Goal: Information Seeking & Learning: Learn about a topic

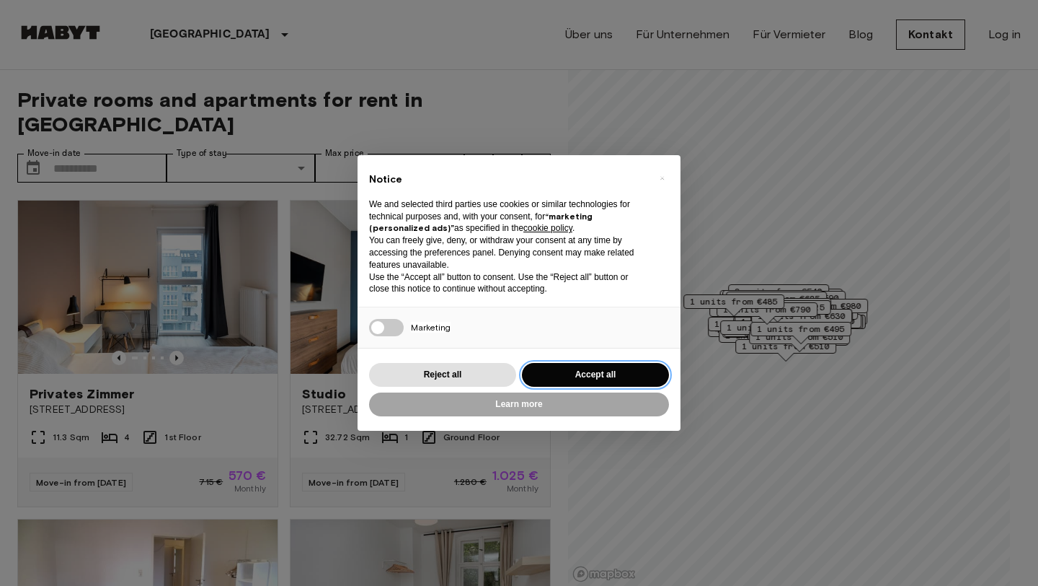
click at [562, 373] on button "Accept all" at bounding box center [595, 375] width 147 height 24
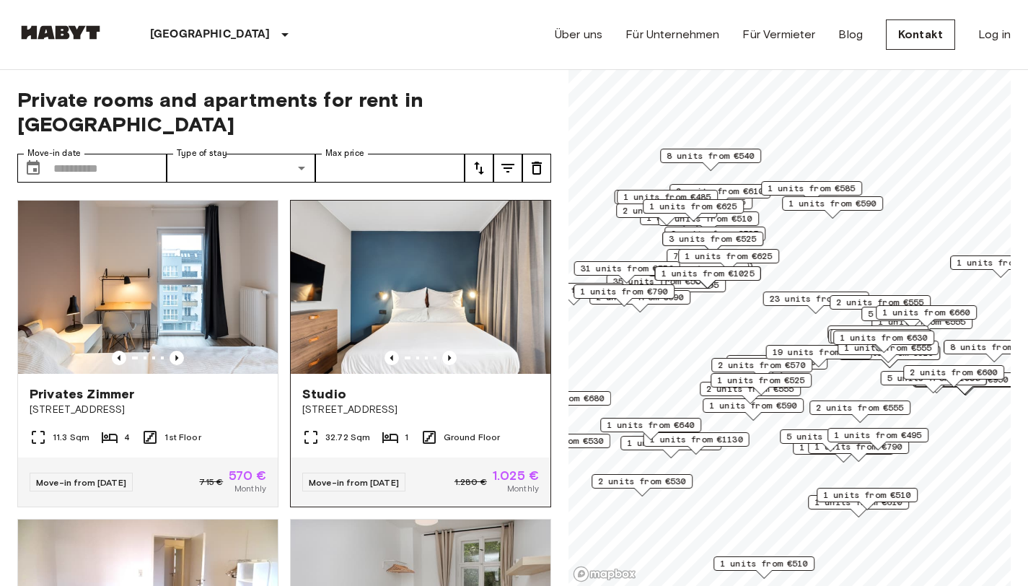
click at [405, 270] on img at bounding box center [421, 286] width 260 height 173
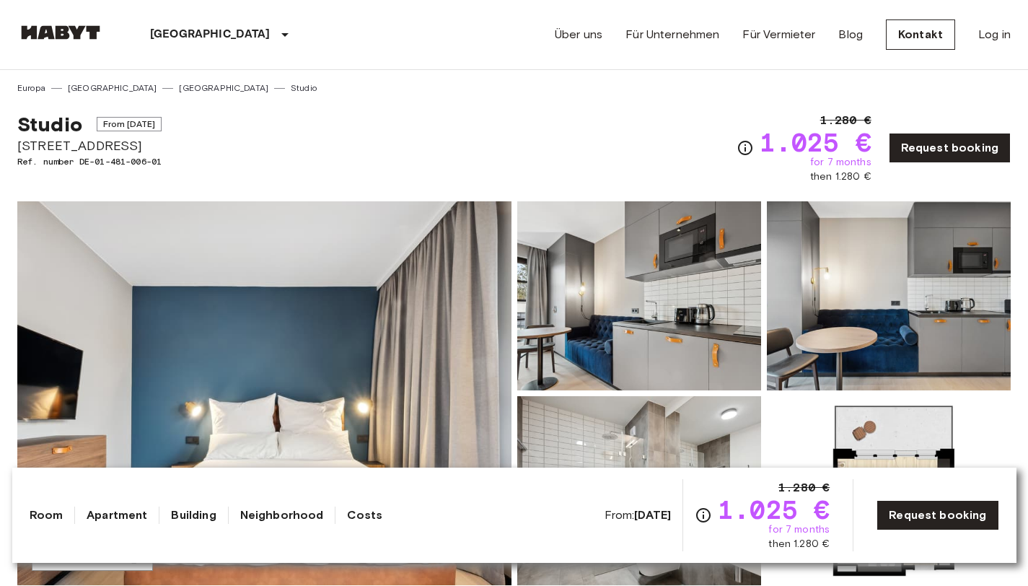
click at [352, 346] on img at bounding box center [264, 393] width 494 height 384
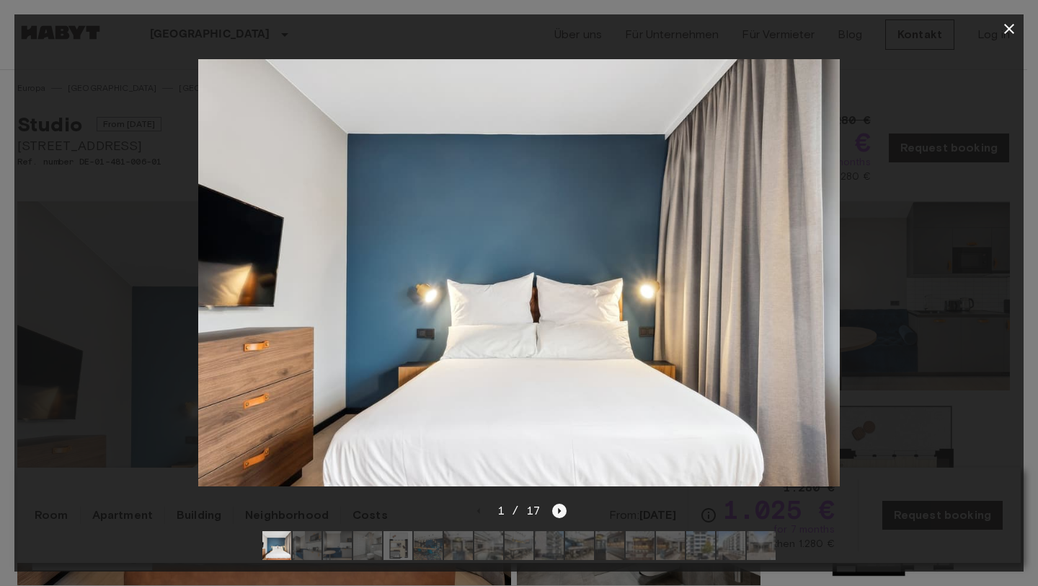
click at [562, 503] on icon "Next image" at bounding box center [559, 510] width 14 height 14
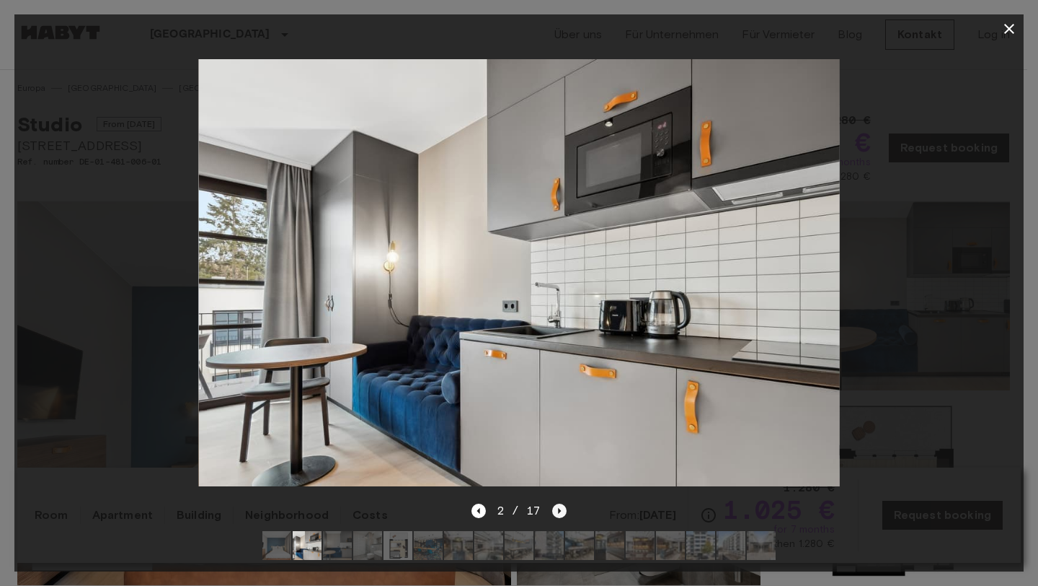
click at [562, 503] on icon "Next image" at bounding box center [559, 510] width 14 height 14
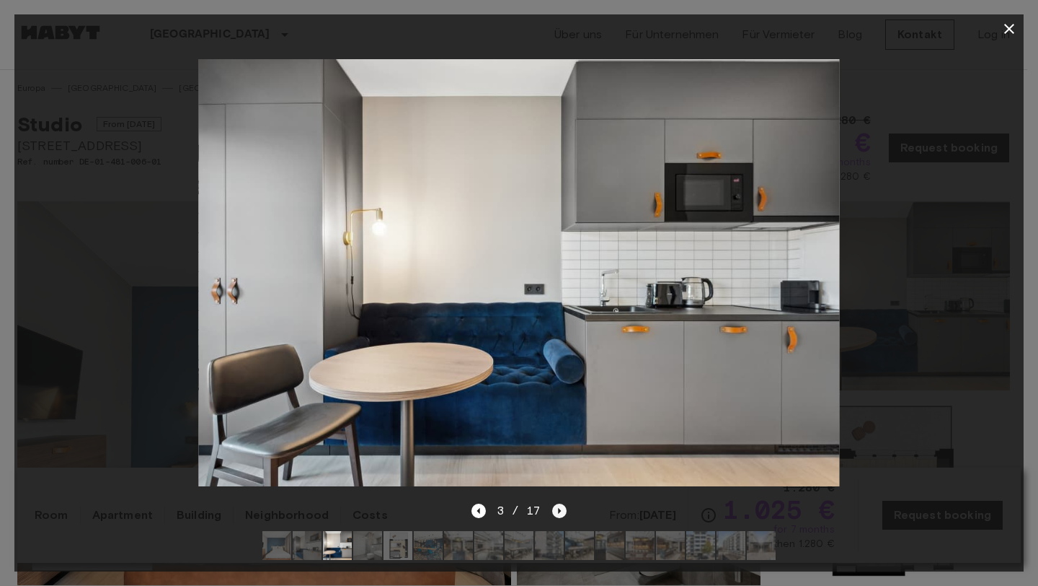
click at [562, 503] on icon "Next image" at bounding box center [559, 510] width 14 height 14
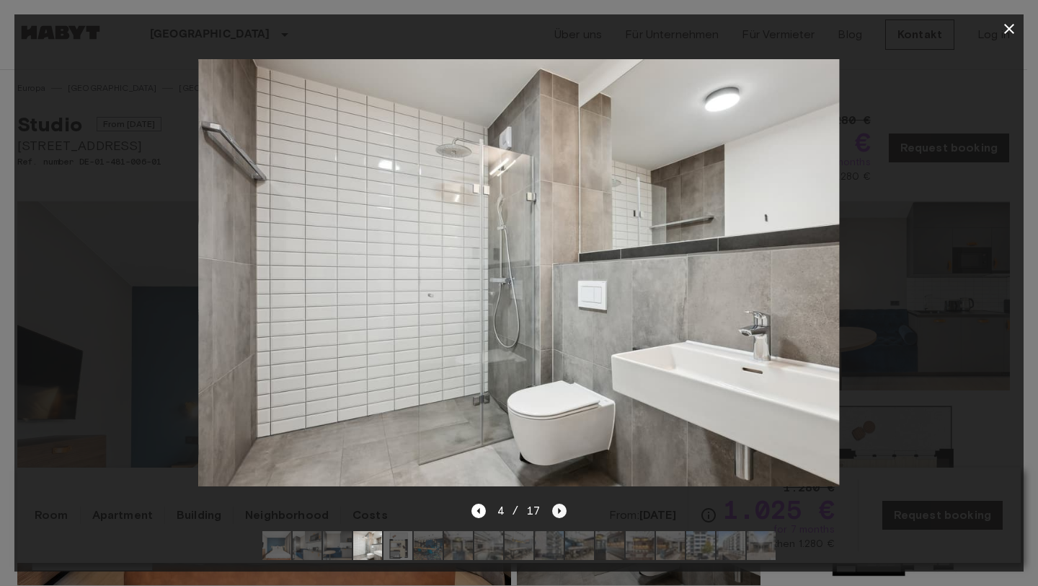
click at [562, 503] on icon "Next image" at bounding box center [559, 510] width 14 height 14
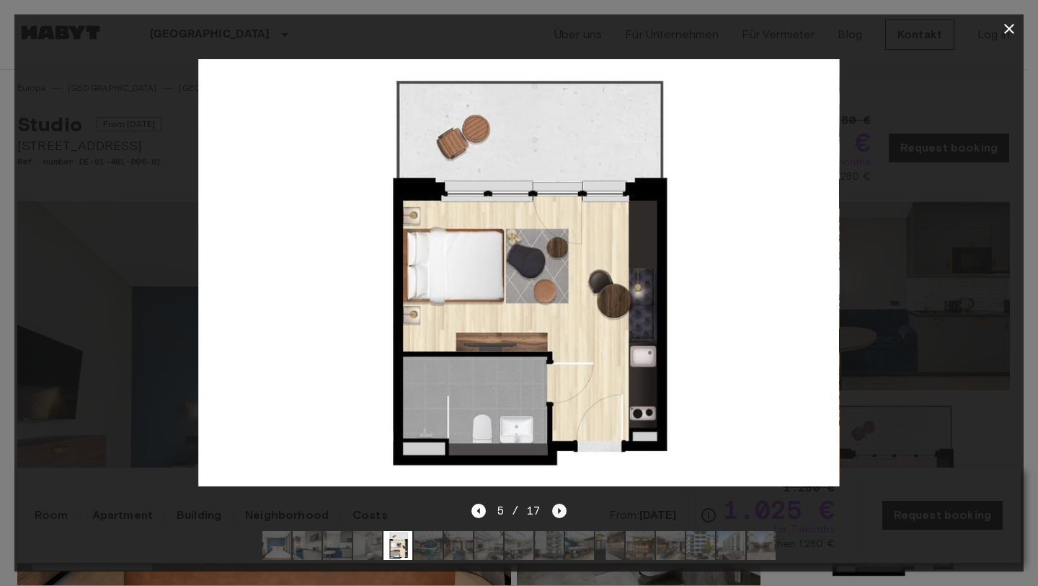
click at [562, 503] on icon "Next image" at bounding box center [559, 510] width 14 height 14
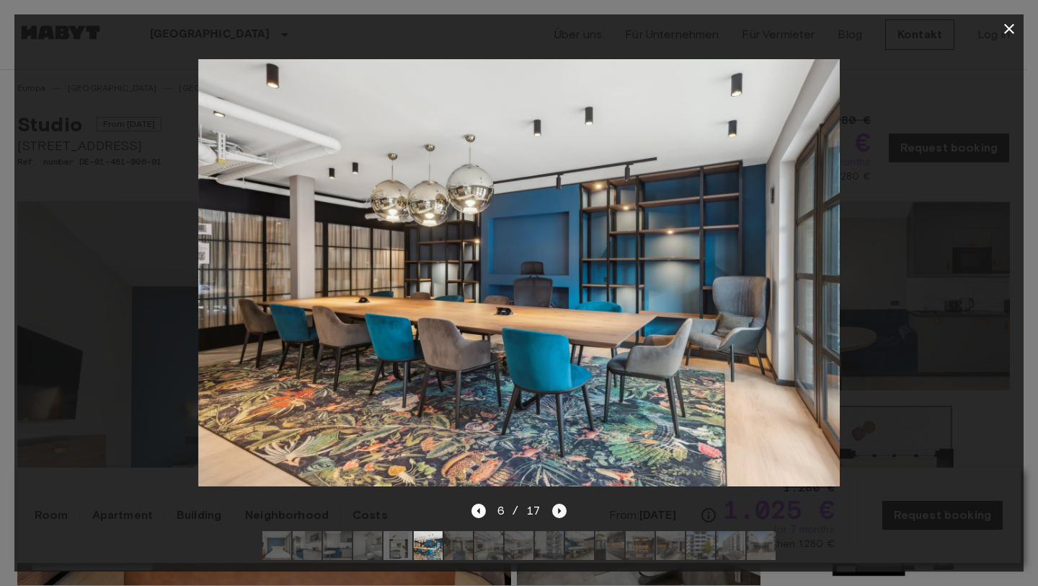
click at [562, 503] on icon "Next image" at bounding box center [559, 510] width 14 height 14
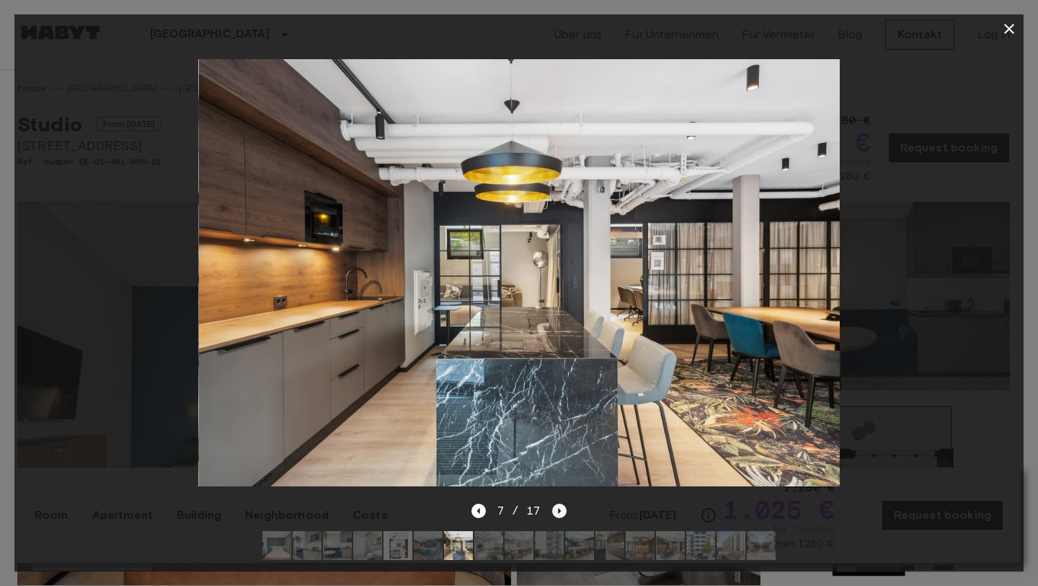
click at [562, 503] on icon "Next image" at bounding box center [559, 510] width 14 height 14
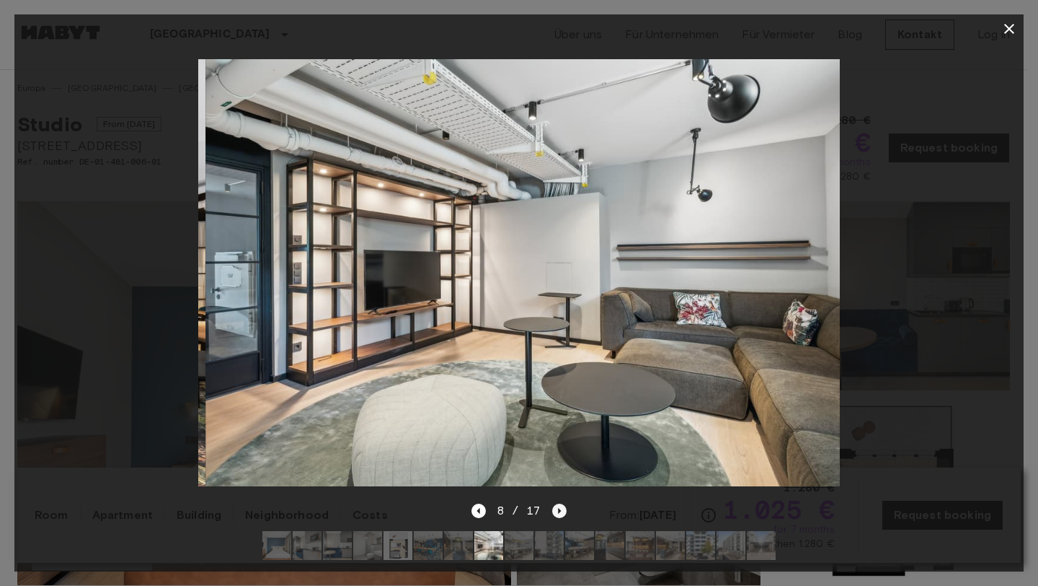
click at [562, 503] on icon "Next image" at bounding box center [559, 510] width 14 height 14
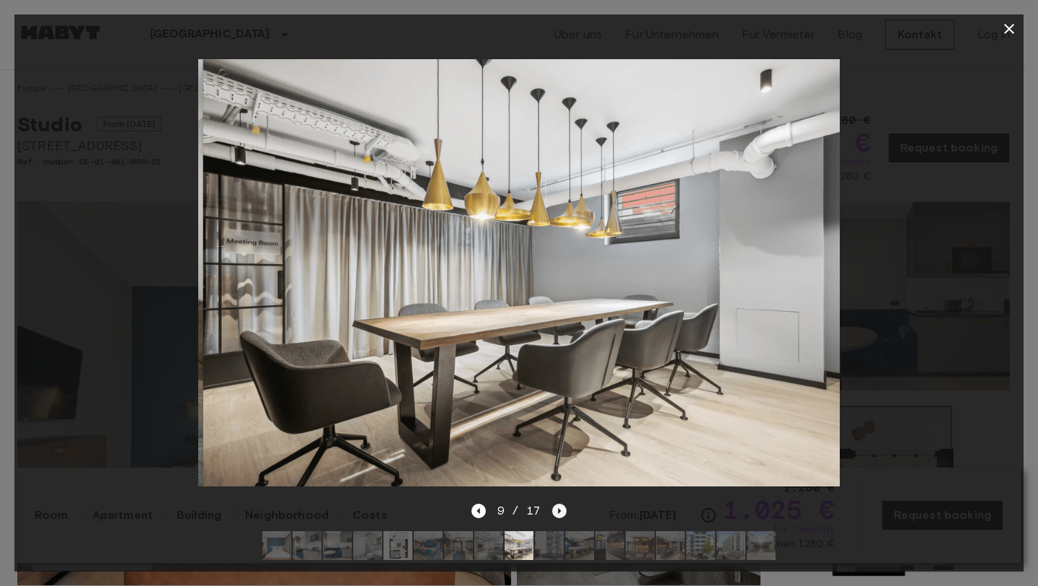
click at [562, 503] on icon "Next image" at bounding box center [559, 510] width 14 height 14
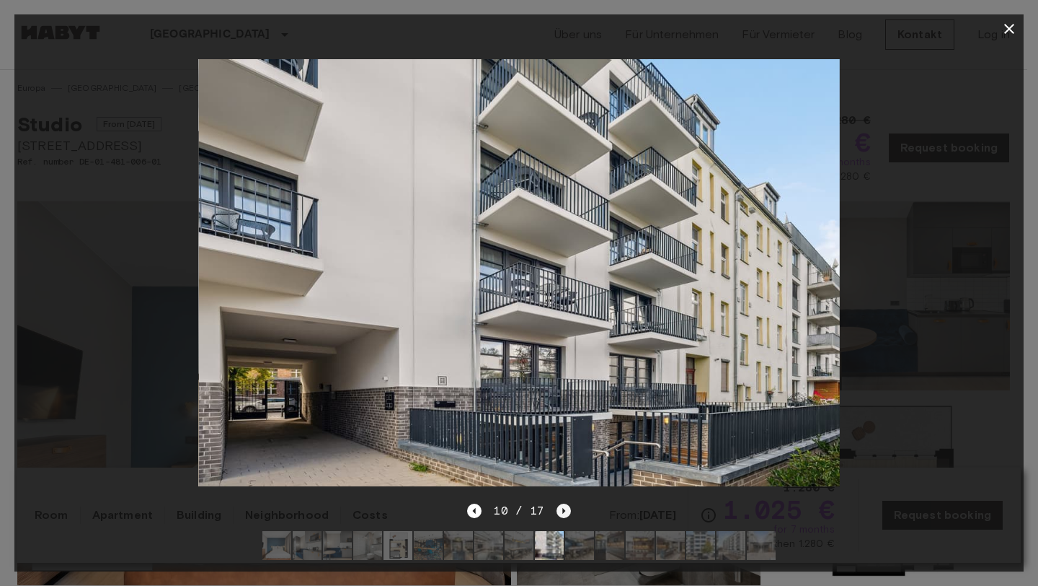
click at [562, 508] on icon "Next image" at bounding box center [563, 511] width 3 height 6
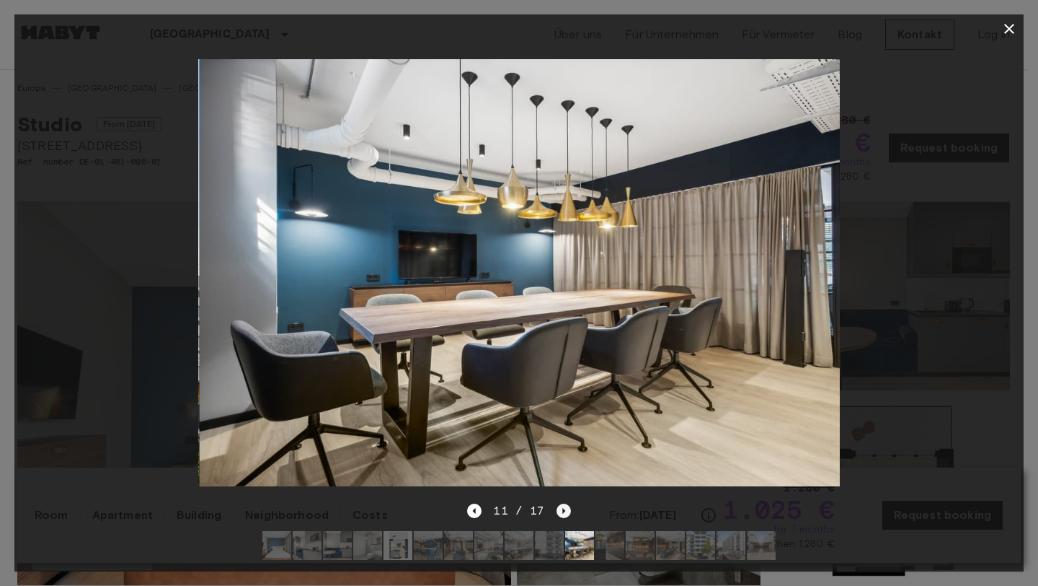
click at [562, 508] on icon "Next image" at bounding box center [563, 511] width 3 height 6
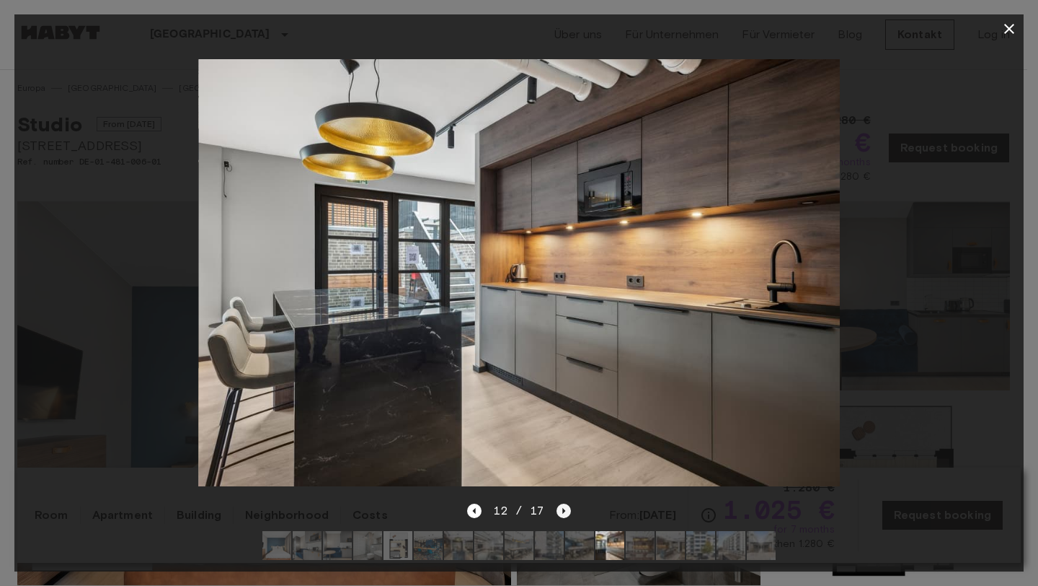
click at [562, 508] on icon "Next image" at bounding box center [563, 511] width 3 height 6
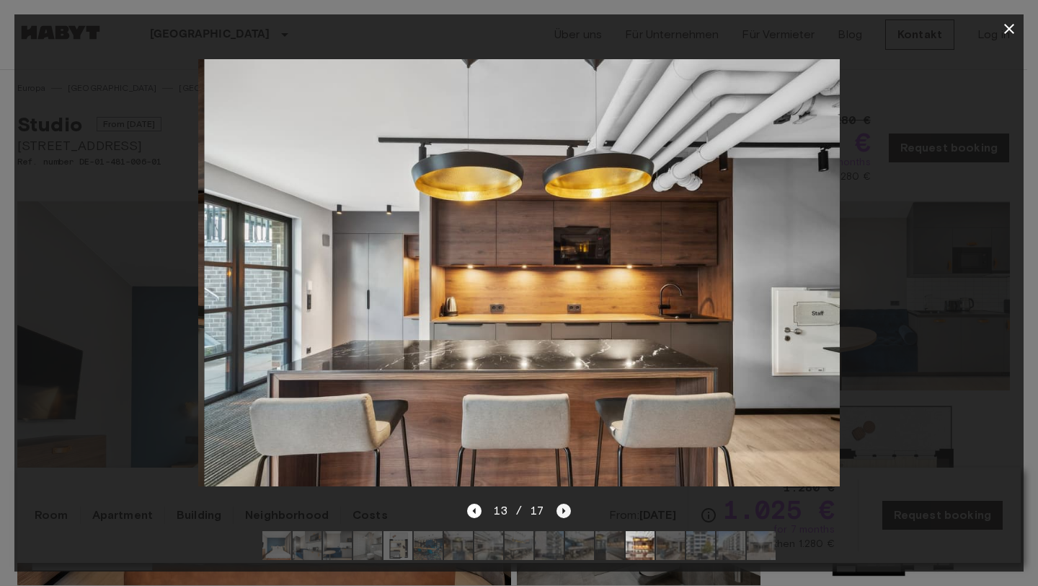
click at [562, 508] on icon "Next image" at bounding box center [563, 511] width 3 height 6
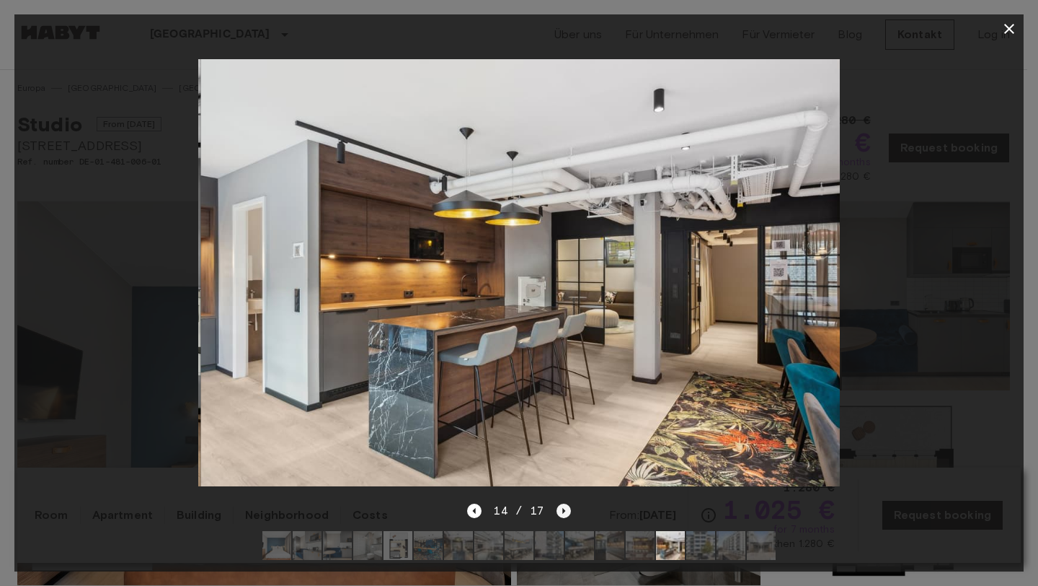
click at [562, 508] on icon "Next image" at bounding box center [563, 511] width 3 height 6
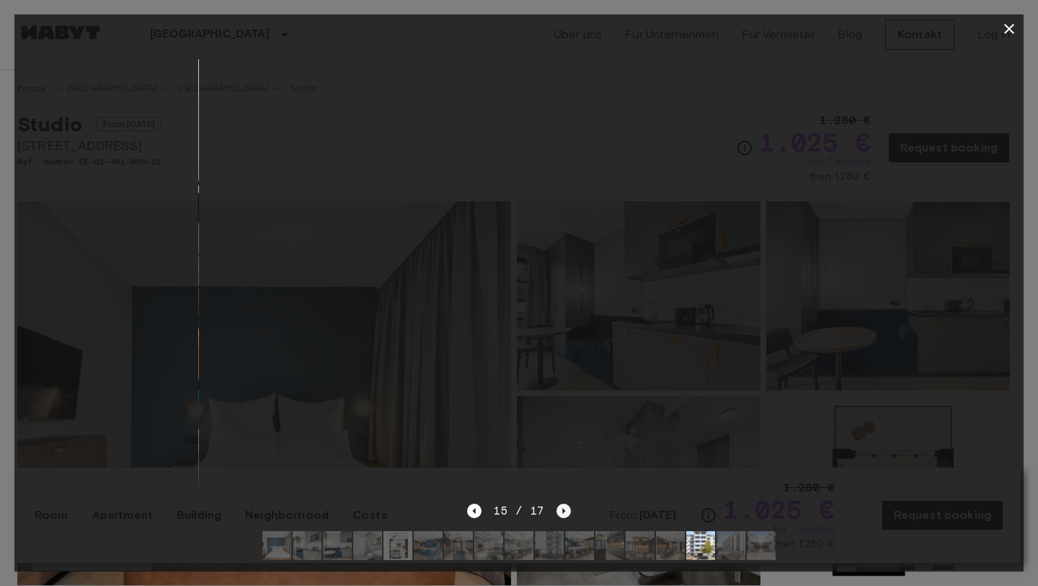
click at [562, 508] on icon "Next image" at bounding box center [563, 511] width 3 height 6
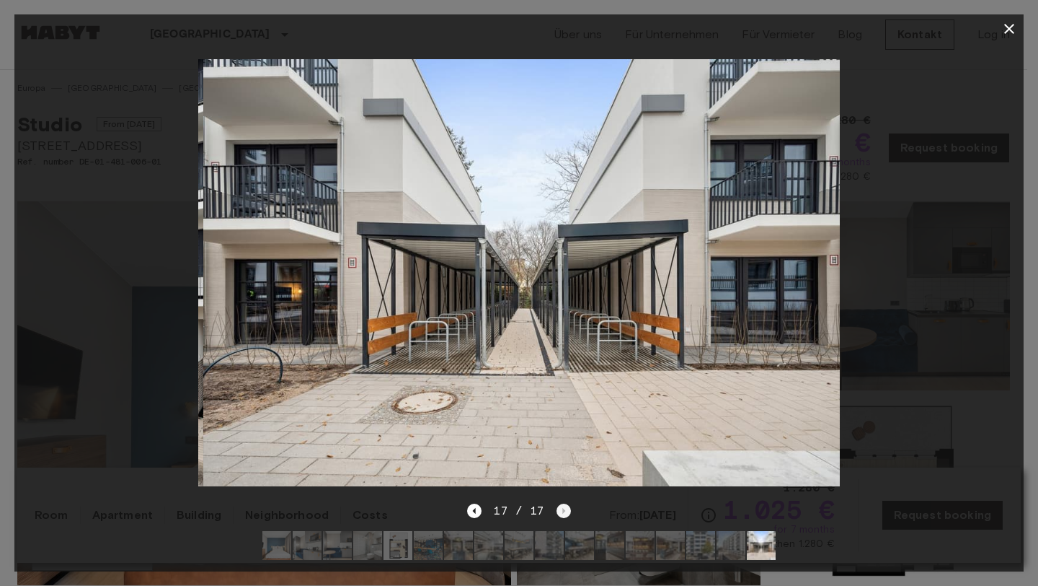
click at [562, 502] on div "17 / 17" at bounding box center [518, 510] width 103 height 17
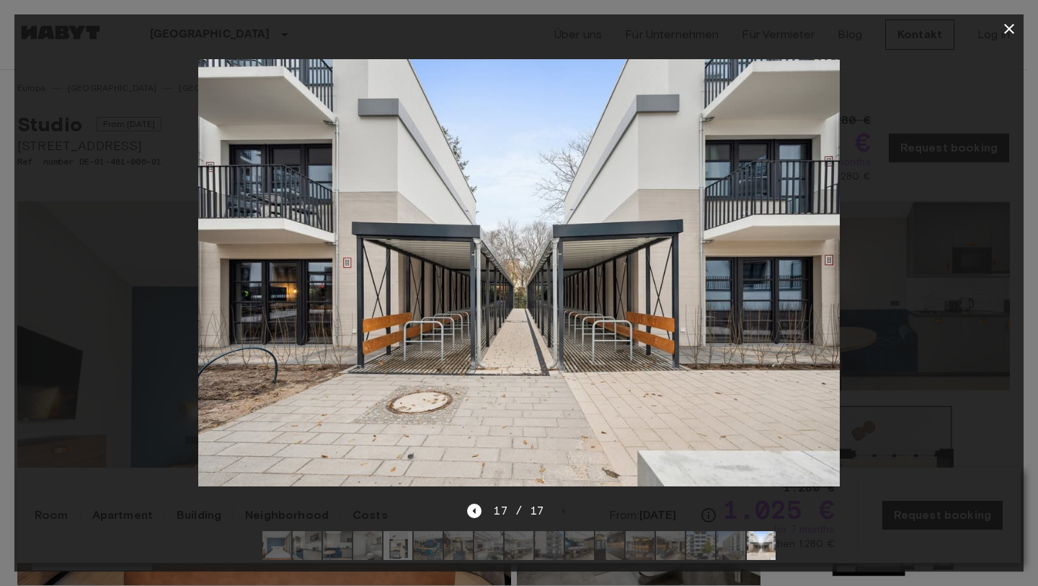
click at [1006, 29] on icon "button" at bounding box center [1009, 29] width 10 height 10
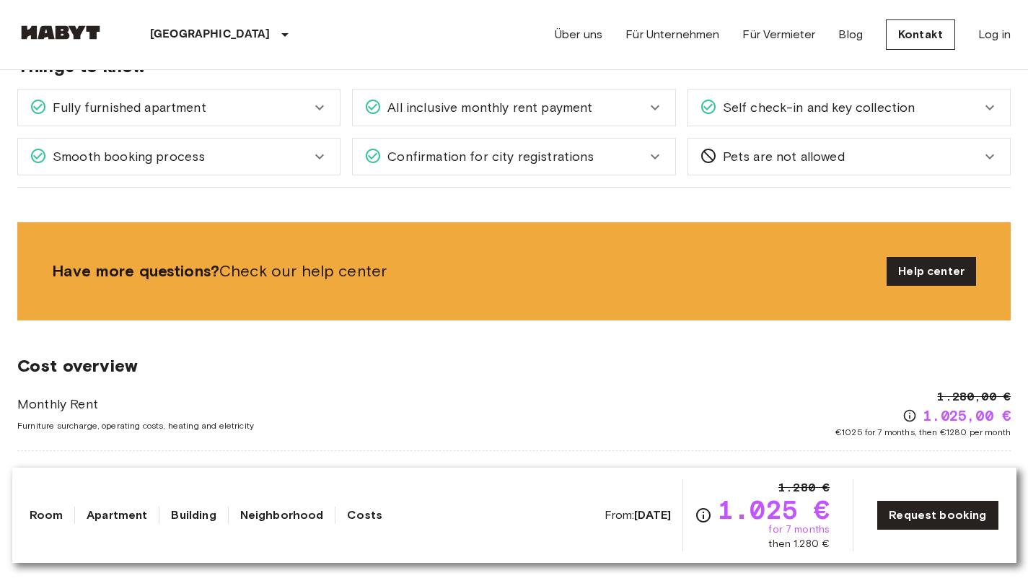
scroll to position [1613, 0]
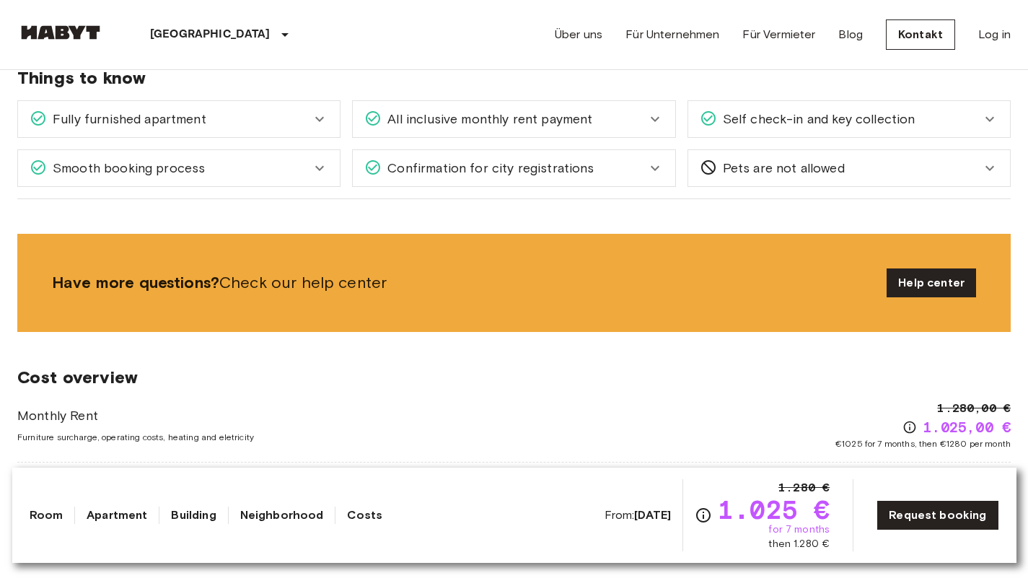
click at [638, 123] on div "All inclusive monthly rent payment" at bounding box center [504, 119] width 281 height 19
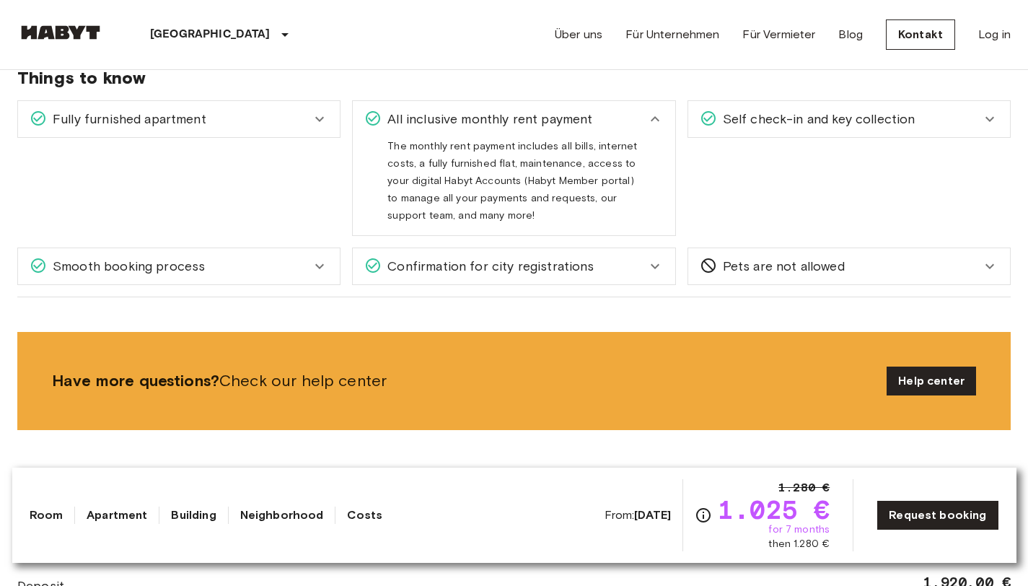
click at [638, 123] on div "All inclusive monthly rent payment" at bounding box center [504, 119] width 281 height 19
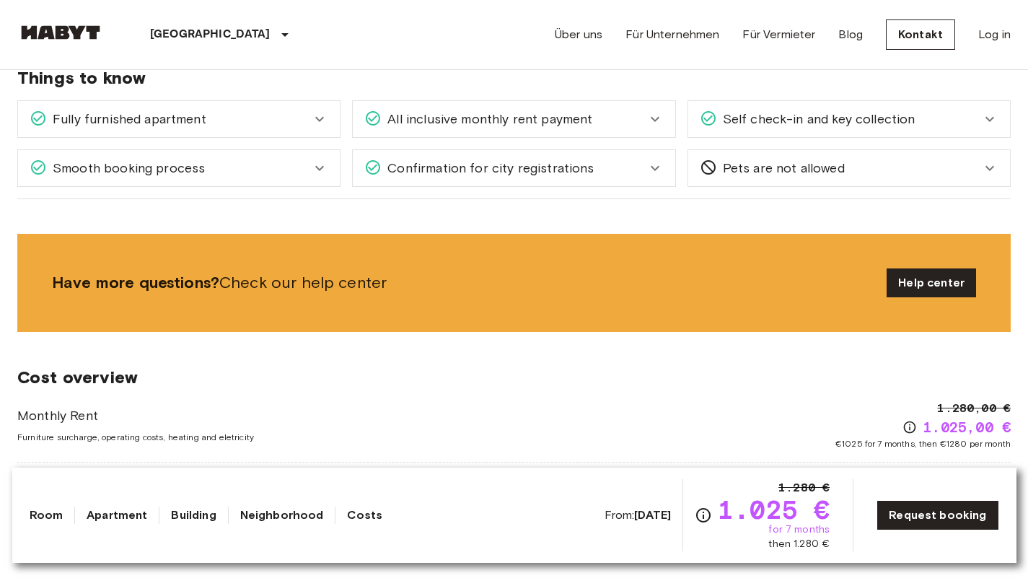
click at [306, 111] on div "Fully furnished apartment" at bounding box center [170, 119] width 281 height 19
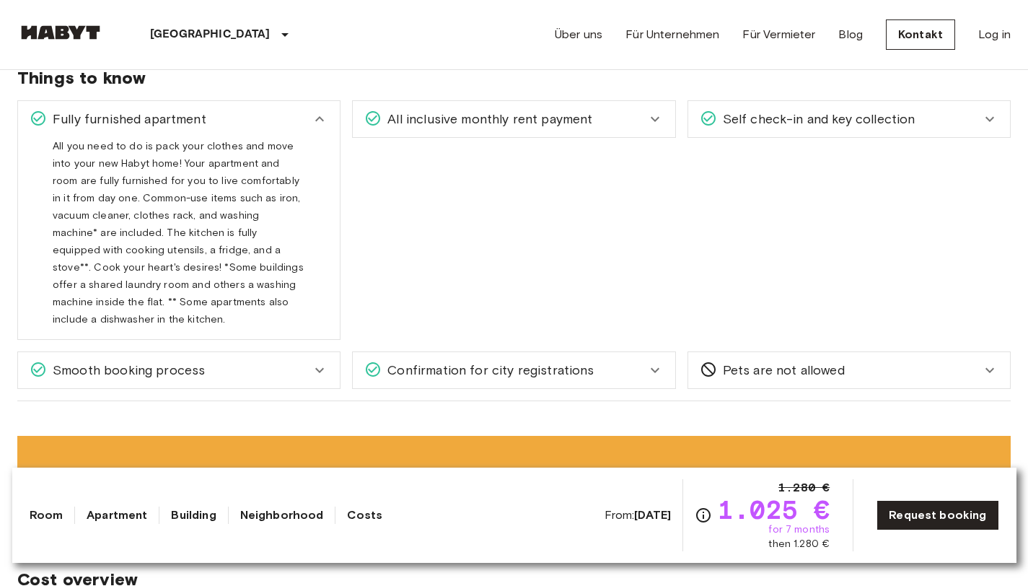
click at [306, 111] on div "Fully furnished apartment" at bounding box center [170, 119] width 281 height 19
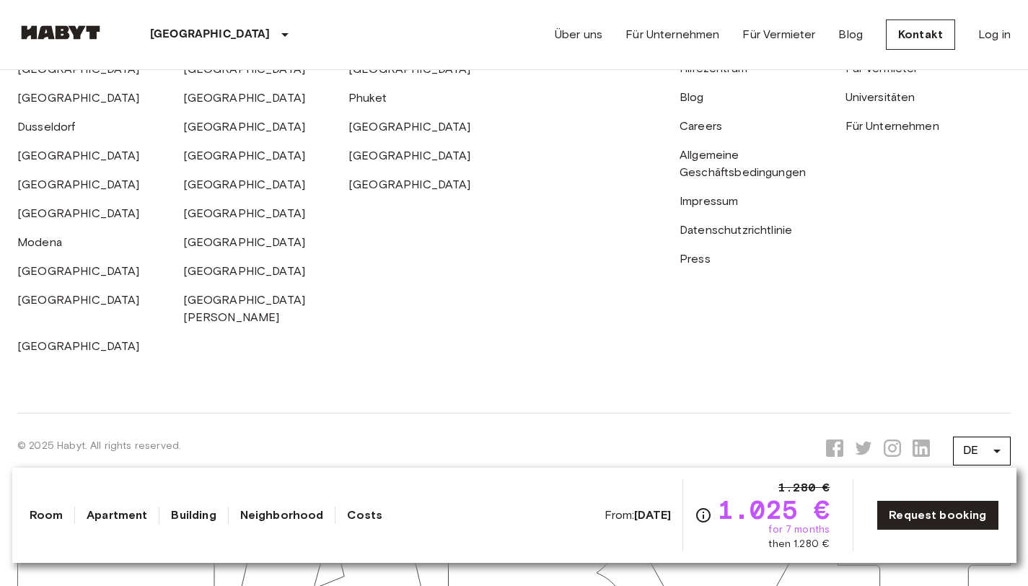
scroll to position [3585, 0]
click at [380, 131] on link "[GEOGRAPHIC_DATA]" at bounding box center [409, 125] width 123 height 14
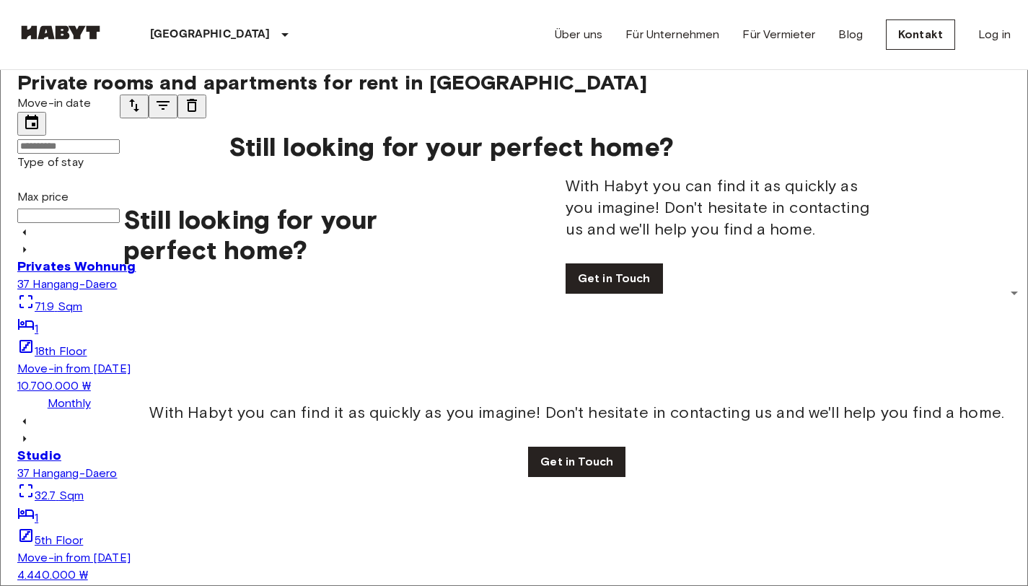
scroll to position [34, 0]
click at [26, 436] on icon "Previous image" at bounding box center [24, 439] width 3 height 6
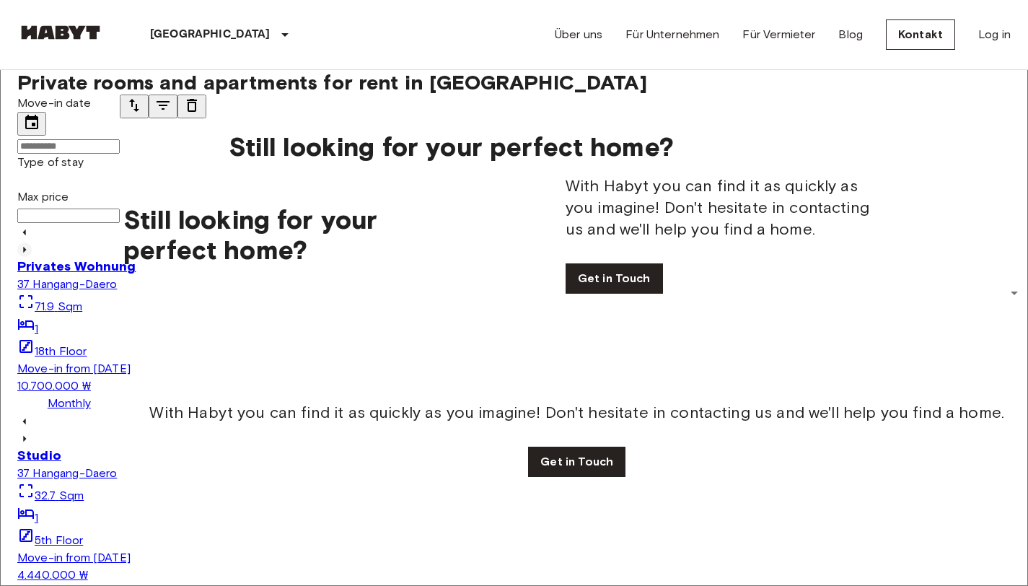
click at [32, 257] on icon "Previous image" at bounding box center [24, 249] width 14 height 14
